Goal: Find specific page/section: Find specific page/section

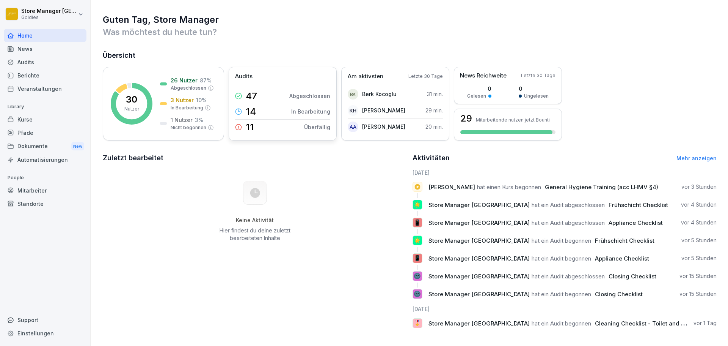
click at [278, 83] on div "Audits 47 Abgeschlossen 14 In Bearbeitung 11 Überfällig" at bounding box center [283, 104] width 108 height 74
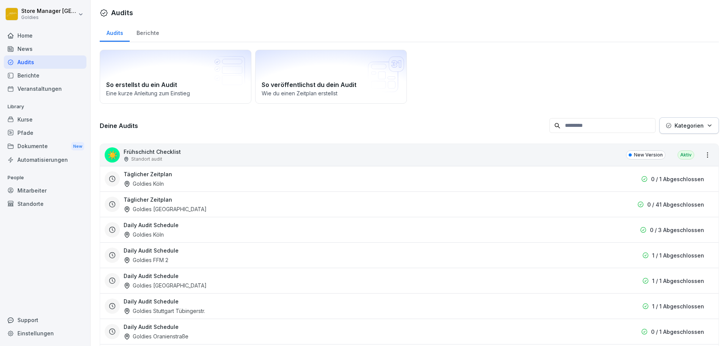
click at [148, 30] on div "Berichte" at bounding box center [148, 31] width 36 height 19
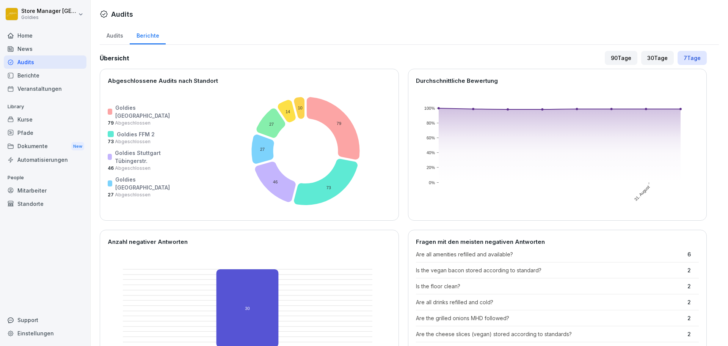
click at [298, 135] on rect at bounding box center [313, 151] width 277 height 124
